Goal: Go to known website: Access a specific website the user already knows

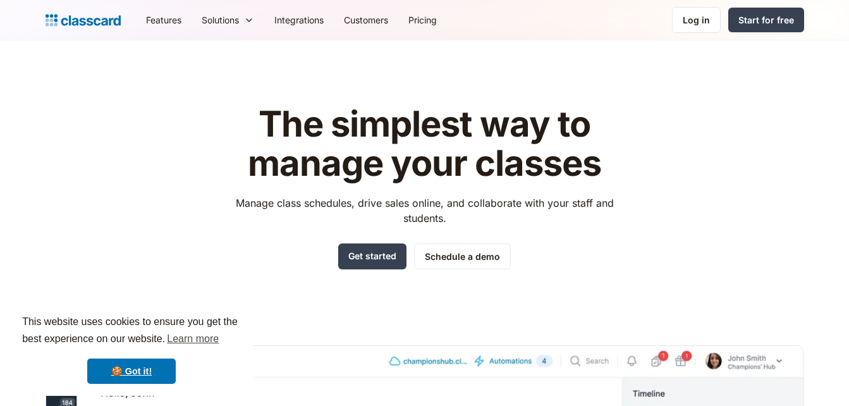
click at [657, 28] on nav "Features Resources Blog The latest industry news, updates and info. Customer st…" at bounding box center [470, 20] width 668 height 28
click at [695, 20] on div "Log in" at bounding box center [696, 19] width 27 height 13
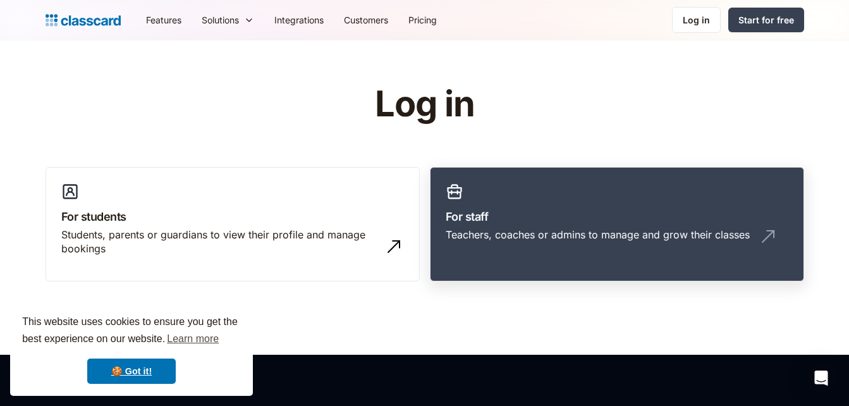
click at [677, 183] on link "For staff Teachers, coaches or admins to manage and grow their classes" at bounding box center [617, 224] width 374 height 115
